Goal: Task Accomplishment & Management: Use online tool/utility

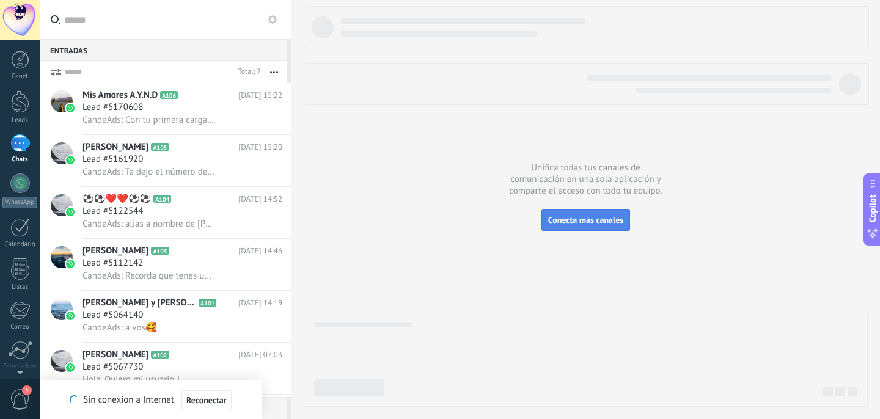
click at [567, 217] on span "Conecta más canales" at bounding box center [585, 219] width 75 height 11
click at [23, 202] on div "WhatsApp" at bounding box center [19, 203] width 35 height 12
